Goal: Obtain resource: Download file/media

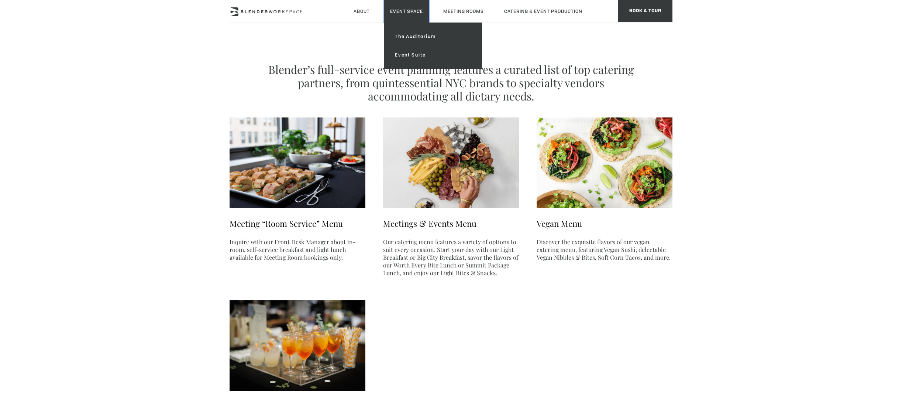
click at [419, 16] on link "Event Space" at bounding box center [406, 11] width 45 height 23
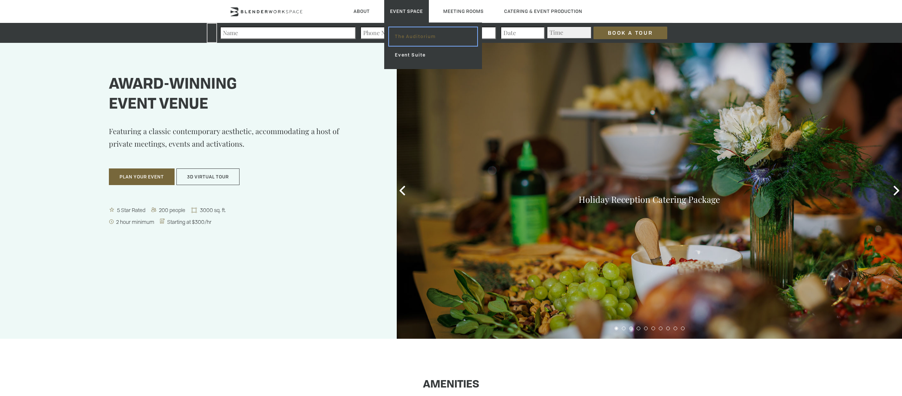
click at [419, 37] on link "The Auditorium" at bounding box center [433, 36] width 88 height 18
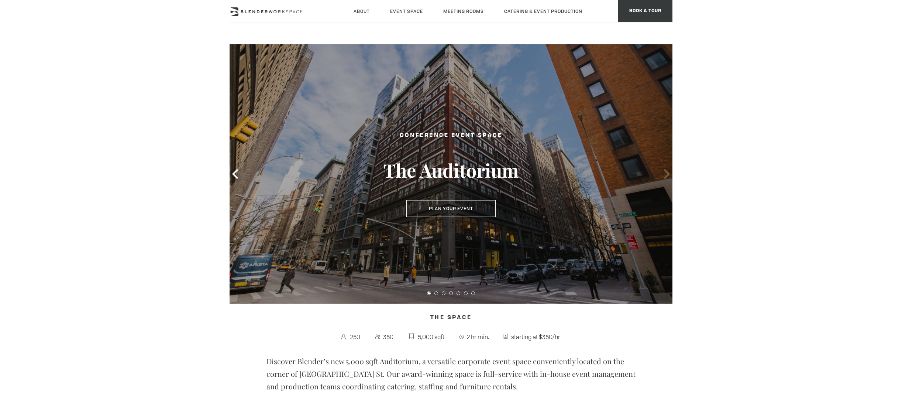
click at [668, 172] on icon at bounding box center [667, 174] width 6 height 10
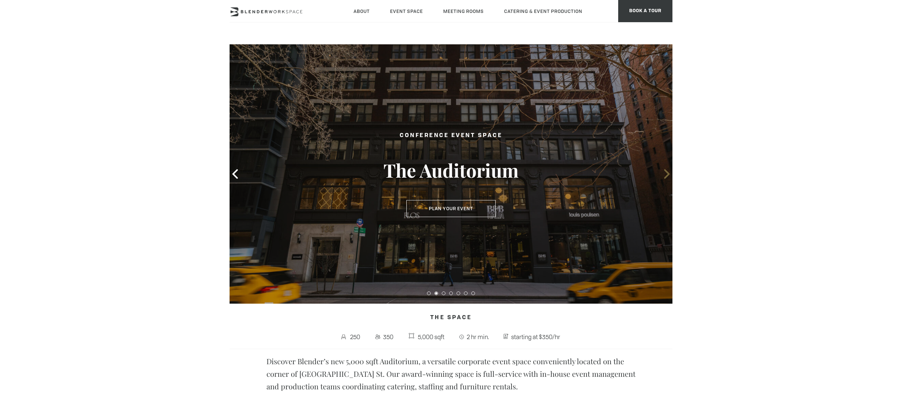
click at [668, 172] on icon at bounding box center [667, 174] width 6 height 10
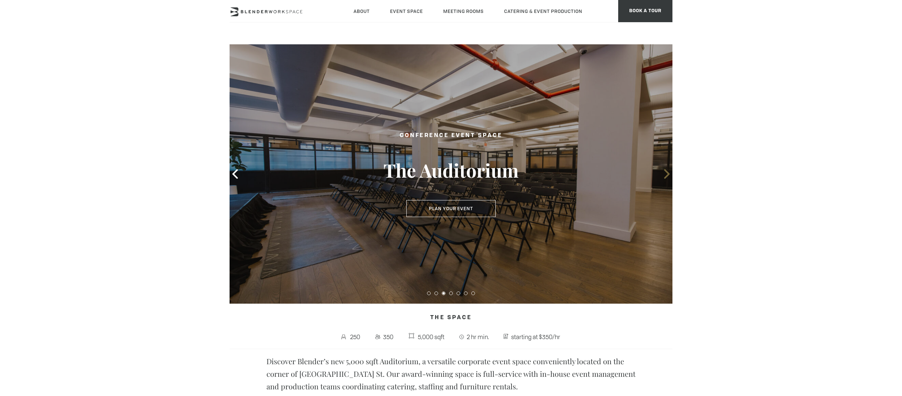
click at [668, 172] on icon at bounding box center [667, 174] width 6 height 10
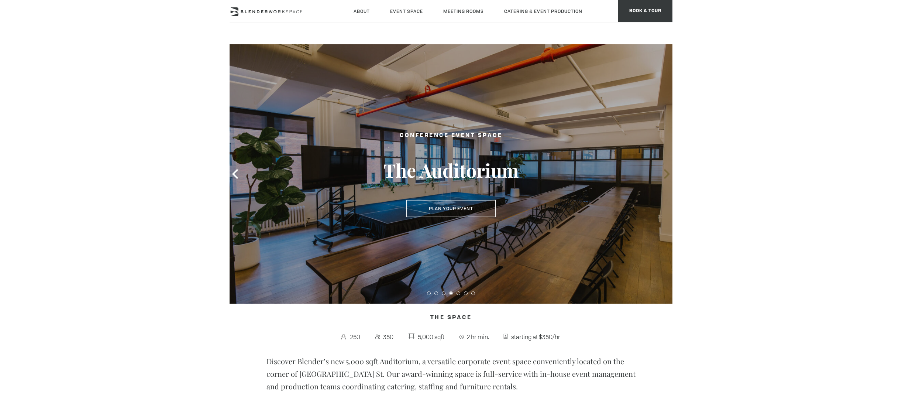
click at [668, 172] on icon at bounding box center [667, 174] width 6 height 10
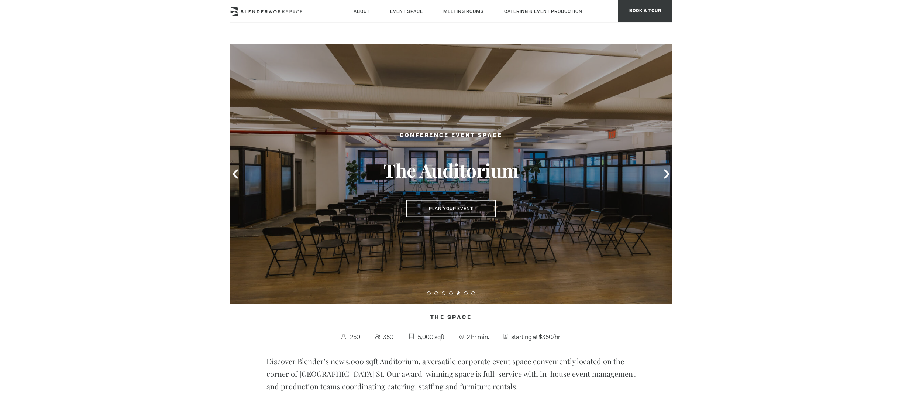
click at [544, 176] on div at bounding box center [451, 173] width 443 height 259
click at [475, 153] on div "Conference Event Space The Auditorium Plan Your Event Plan Your Event" at bounding box center [451, 174] width 185 height 101
click at [471, 133] on h2 "Conference Event Space" at bounding box center [451, 135] width 170 height 9
click at [459, 293] on button at bounding box center [459, 293] width 4 height 4
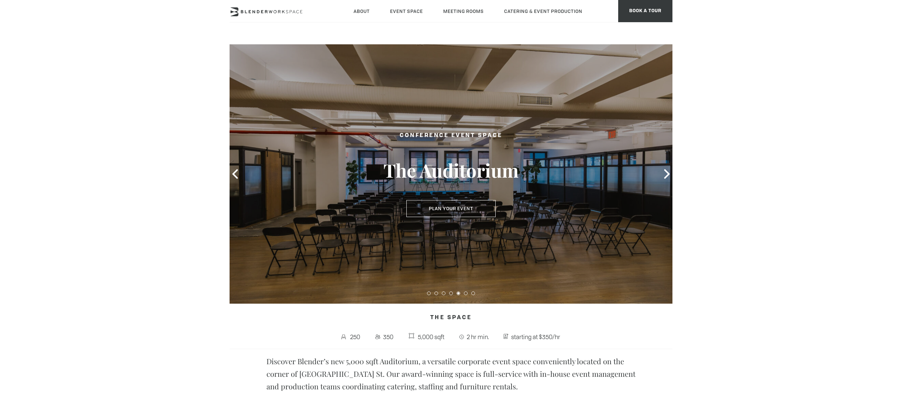
click at [460, 260] on div at bounding box center [451, 173] width 443 height 259
drag, startPoint x: 568, startPoint y: 210, endPoint x: 561, endPoint y: 185, distance: 26.1
click at [561, 185] on div at bounding box center [451, 173] width 443 height 259
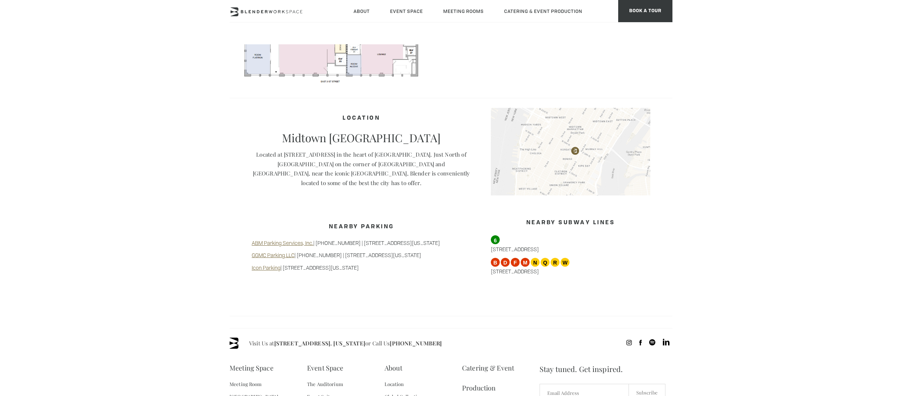
scroll to position [295, 0]
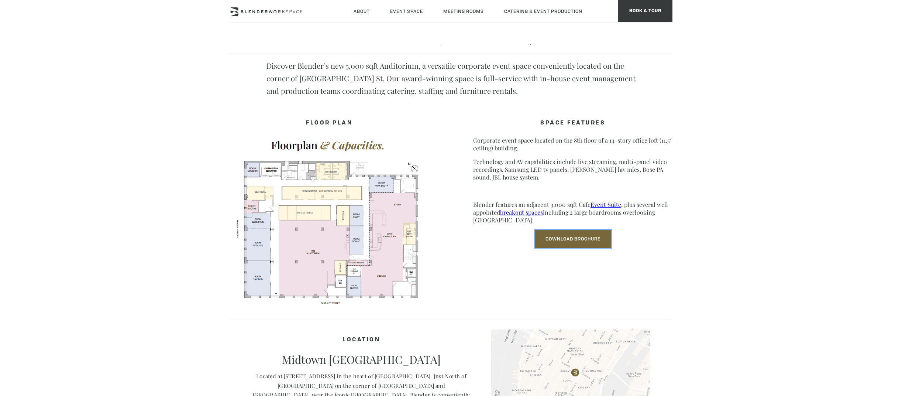
click at [577, 237] on link "Download Brochure" at bounding box center [573, 239] width 76 height 18
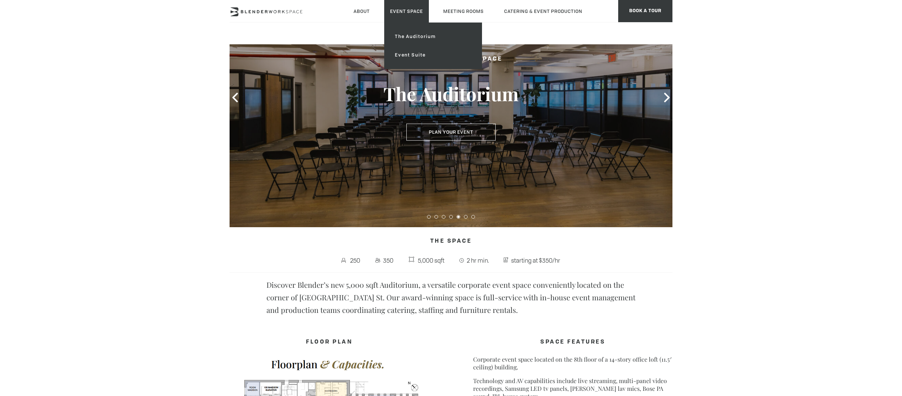
scroll to position [74, 0]
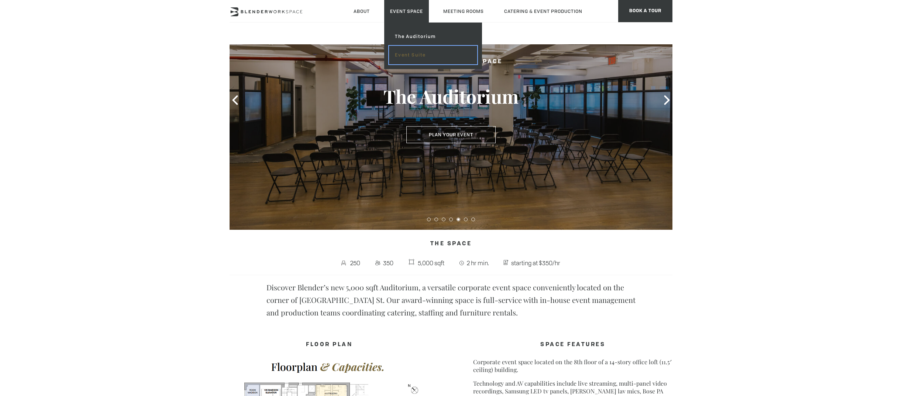
click at [412, 54] on link "Event Suite" at bounding box center [433, 55] width 88 height 18
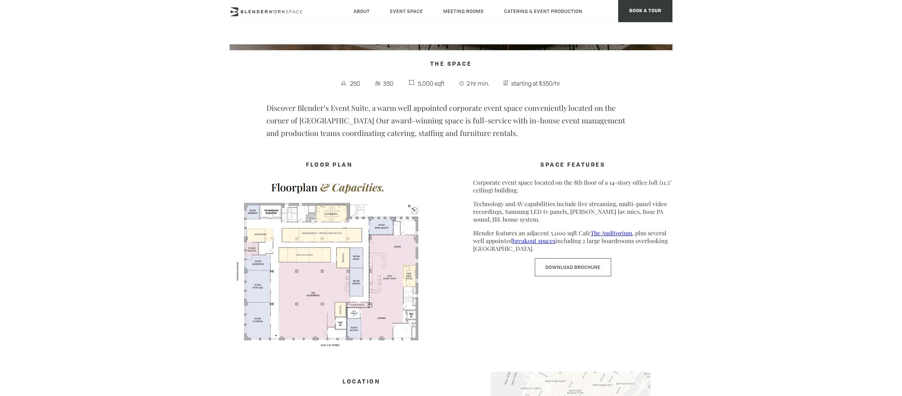
scroll to position [406, 0]
